Goal: Transaction & Acquisition: Obtain resource

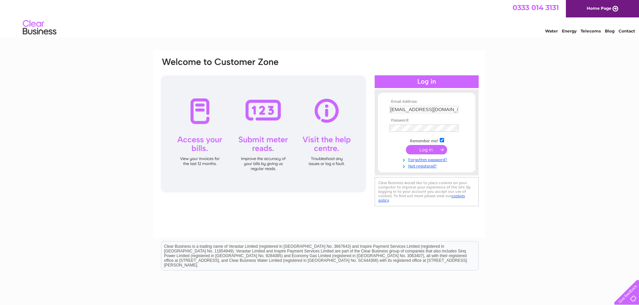
click at [428, 151] on input "submit" at bounding box center [426, 149] width 41 height 9
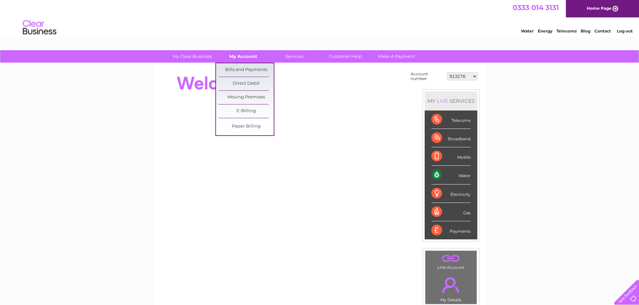
click at [250, 60] on link "My Account" at bounding box center [243, 56] width 55 height 12
click at [248, 69] on link "Bills and Payments" at bounding box center [245, 69] width 55 height 13
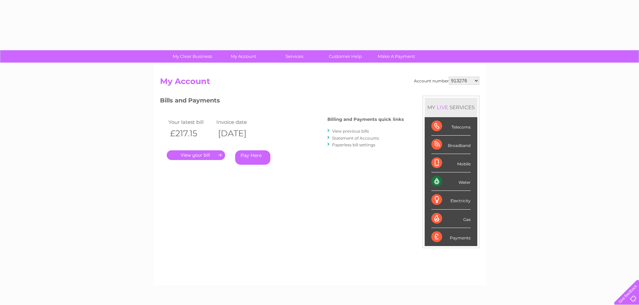
click at [204, 155] on link "." at bounding box center [196, 156] width 58 height 10
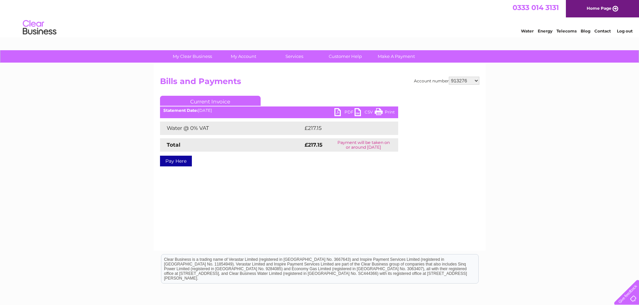
click at [345, 111] on link "PDF" at bounding box center [344, 113] width 20 height 10
click at [474, 81] on select "913276 30264132" at bounding box center [464, 81] width 31 height 8
select select "30264132"
click at [449, 77] on select "913276 30264132" at bounding box center [464, 81] width 31 height 8
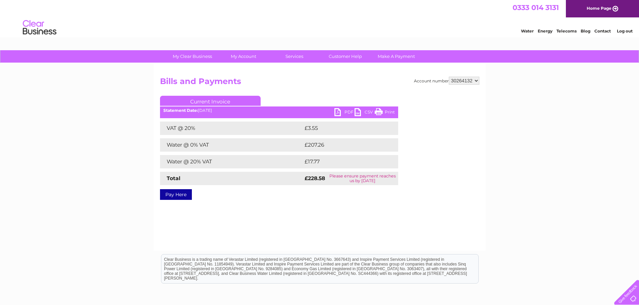
click at [348, 111] on link "PDF" at bounding box center [344, 113] width 20 height 10
